Goal: Task Accomplishment & Management: Manage account settings

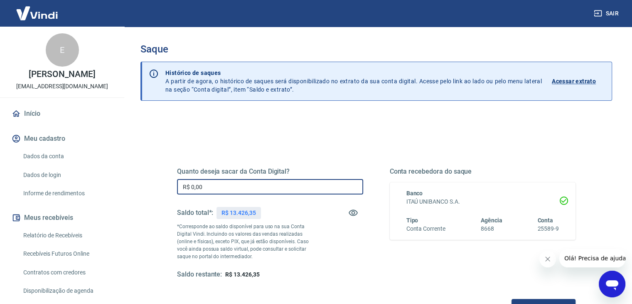
drag, startPoint x: 242, startPoint y: 183, endPoint x: 5, endPoint y: 173, distance: 237.7
click at [78, 186] on div "Sair E [PERSON_NAME] LOSSO [EMAIL_ADDRESS][DOMAIN_NAME] Início Meu cadastro Dad…" at bounding box center [316, 152] width 632 height 304
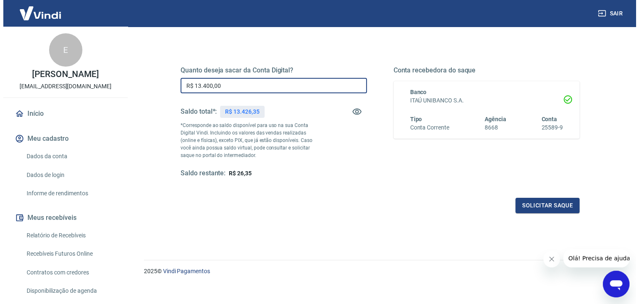
scroll to position [107, 0]
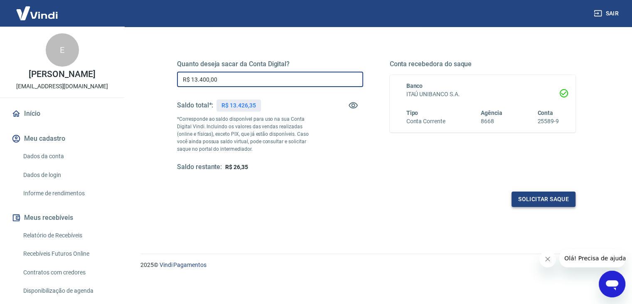
type input "R$ 13.400,00"
click at [550, 195] on button "Solicitar saque" at bounding box center [544, 198] width 64 height 15
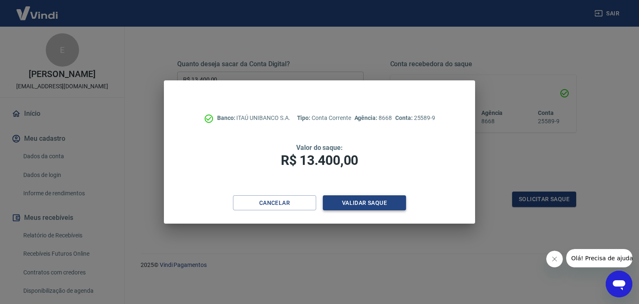
click at [384, 204] on button "Validar saque" at bounding box center [364, 202] width 83 height 15
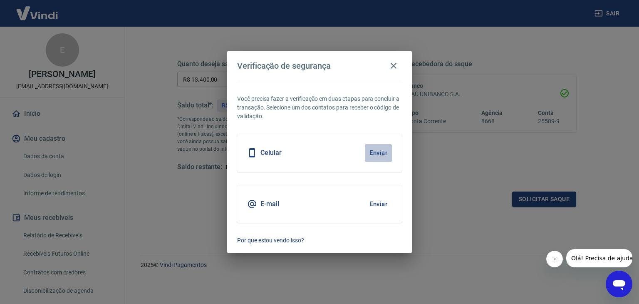
click at [377, 157] on button "Enviar" at bounding box center [378, 152] width 27 height 17
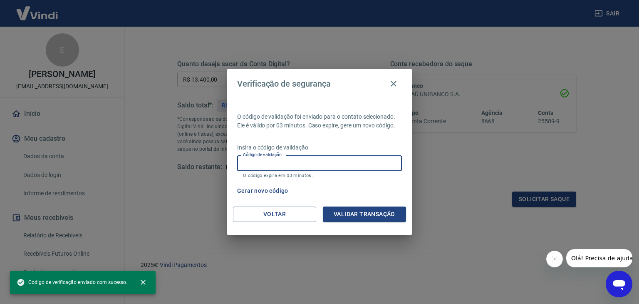
click at [306, 166] on input "Código de validação" at bounding box center [319, 162] width 165 height 15
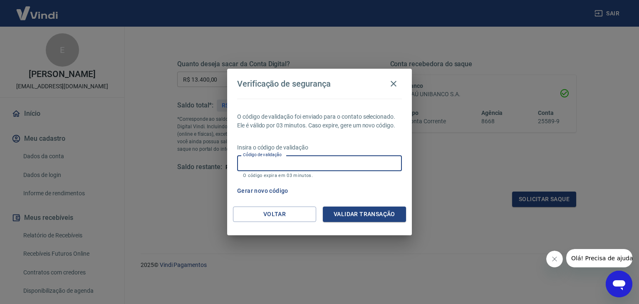
click at [307, 126] on p "O código de validação foi enviado para o contato selecionado. Ele é válido por …" at bounding box center [319, 120] width 165 height 17
click at [273, 189] on button "Gerar novo código" at bounding box center [263, 190] width 58 height 15
click at [299, 162] on input "Código de validação" at bounding box center [319, 162] width 165 height 15
paste input "459659"
type input "459659"
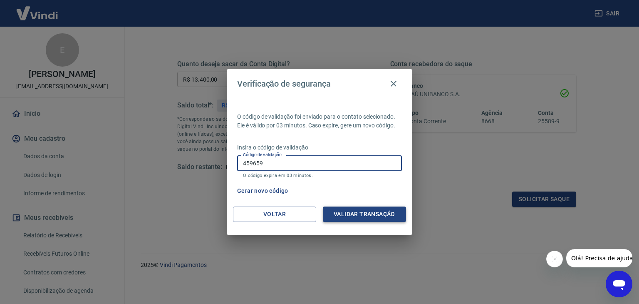
click at [356, 210] on button "Validar transação" at bounding box center [364, 213] width 83 height 15
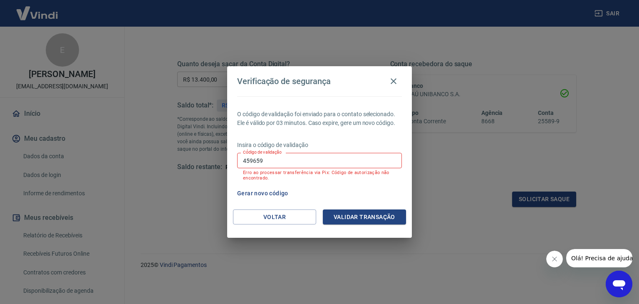
click at [273, 227] on div "Voltar Validar transação" at bounding box center [319, 223] width 185 height 29
click at [277, 216] on button "Voltar" at bounding box center [274, 216] width 83 height 15
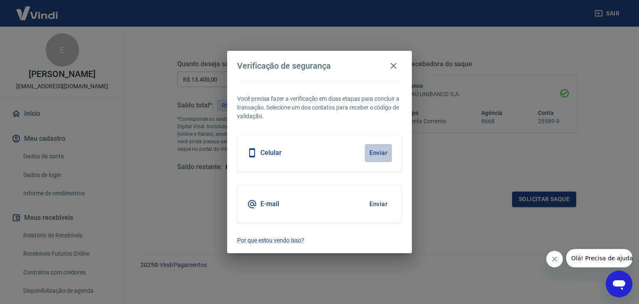
click at [383, 155] on button "Enviar" at bounding box center [378, 152] width 27 height 17
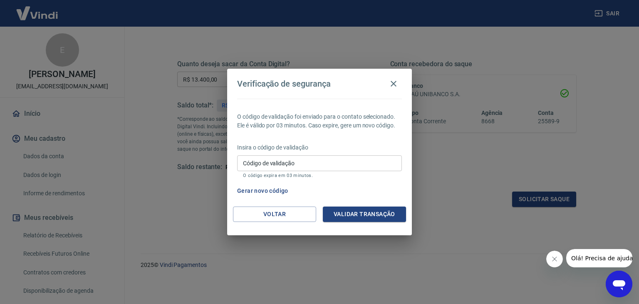
click at [552, 259] on icon "Fechar mensagem da empresa" at bounding box center [554, 258] width 7 height 7
click at [332, 114] on p "O código de validação foi enviado para o contato selecionado. Ele é válido por …" at bounding box center [319, 120] width 165 height 17
click at [312, 158] on input "Código de validação" at bounding box center [319, 162] width 165 height 15
click at [304, 131] on div "O código de validação foi enviado para o contato selecionado. Ele é válido por …" at bounding box center [319, 153] width 185 height 108
click at [297, 214] on button "Voltar" at bounding box center [274, 213] width 83 height 15
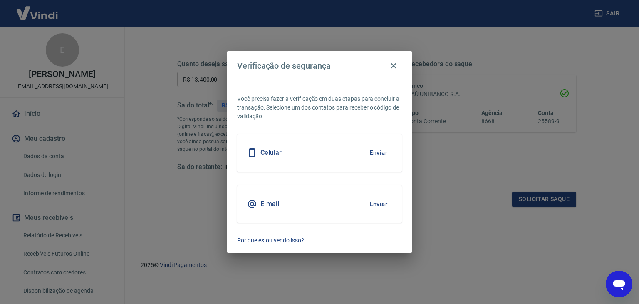
click at [378, 200] on button "Enviar" at bounding box center [378, 203] width 27 height 17
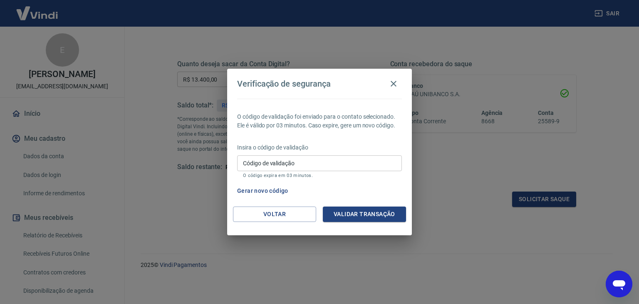
click at [343, 153] on div "Insira o código de validação Código de validação Código de validação O código e…" at bounding box center [319, 161] width 165 height 36
click at [345, 160] on input "Código de validação" at bounding box center [319, 162] width 165 height 15
paste input "481710"
type input "481710"
click at [374, 213] on button "Validar transação" at bounding box center [364, 213] width 83 height 15
